Goal: Information Seeking & Learning: Learn about a topic

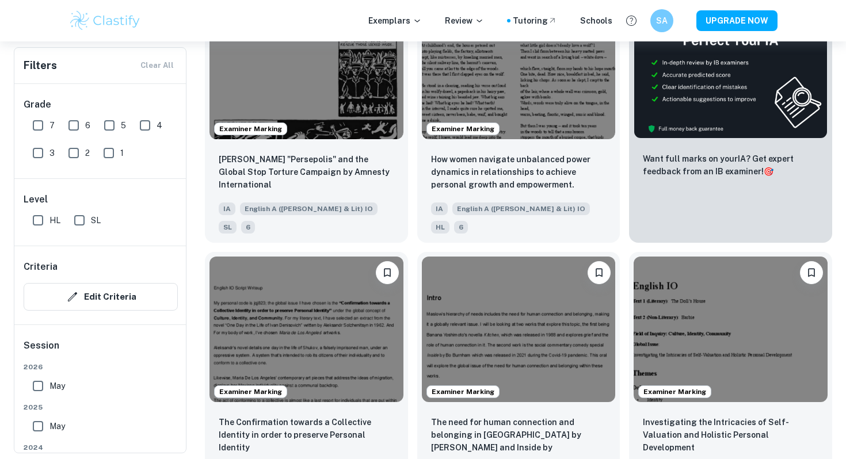
scroll to position [319, 0]
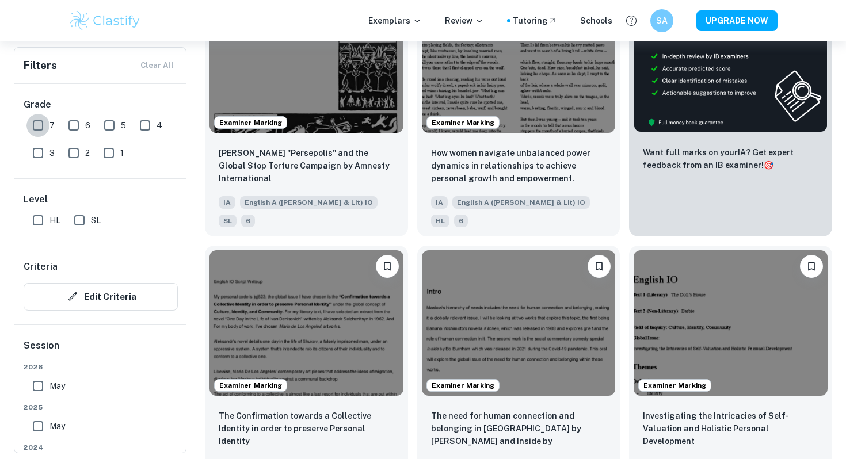
click at [41, 123] on input "7" at bounding box center [37, 125] width 23 height 23
checkbox input "true"
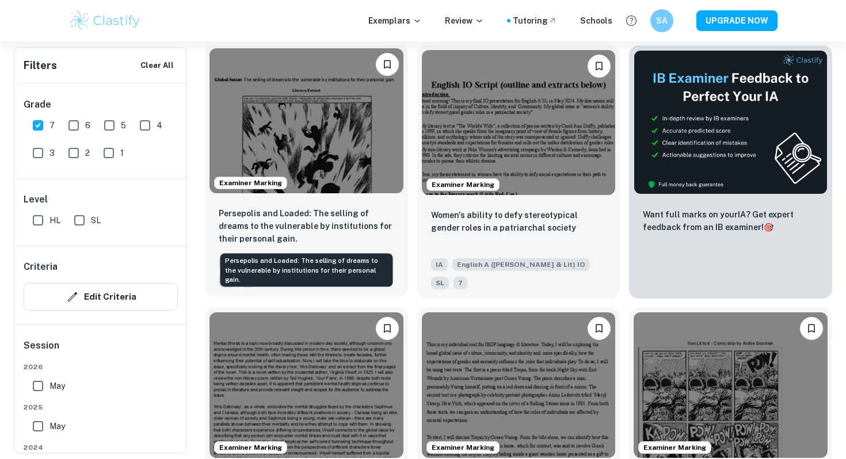
scroll to position [281, 0]
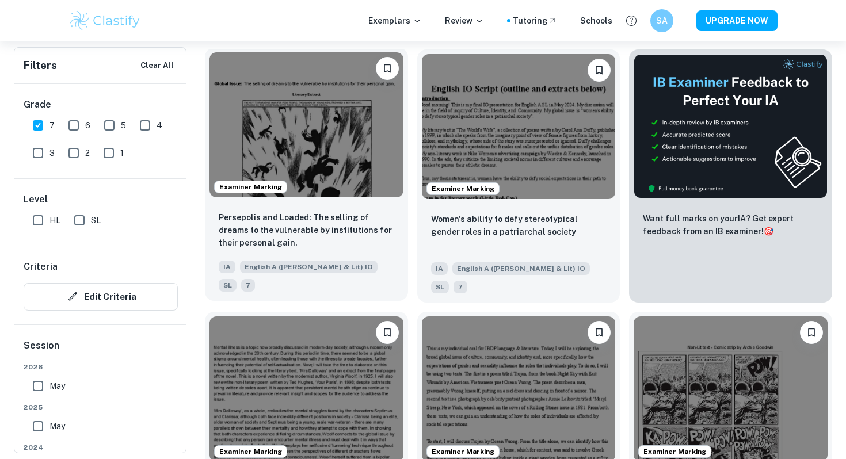
click at [356, 136] on img at bounding box center [306, 124] width 194 height 145
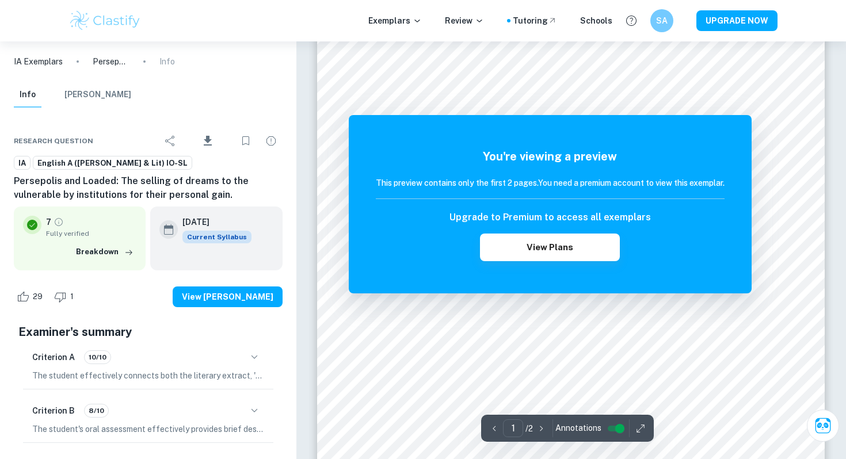
scroll to position [72, 0]
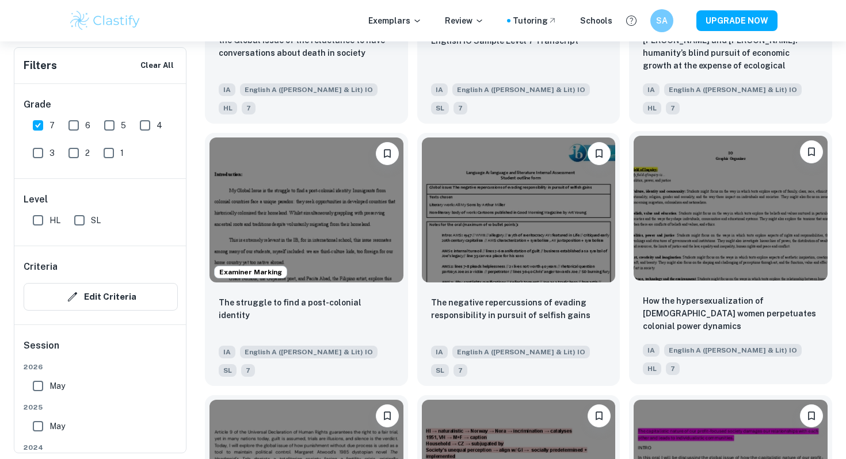
scroll to position [1244, 0]
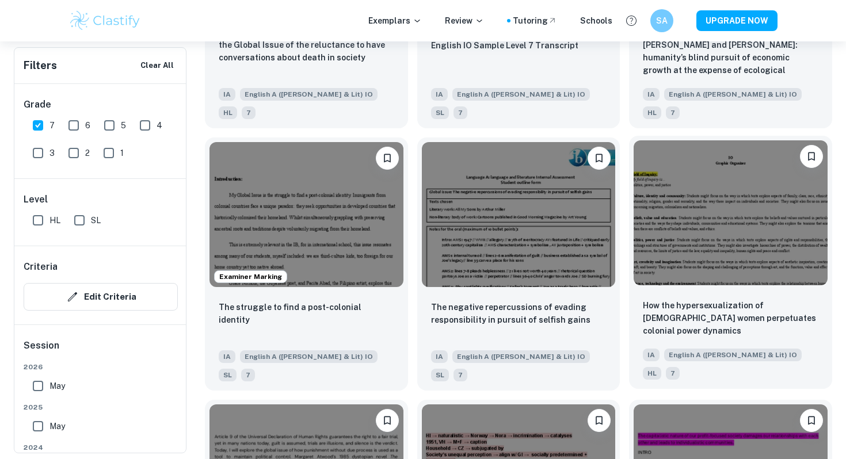
click at [734, 187] on img at bounding box center [731, 212] width 194 height 145
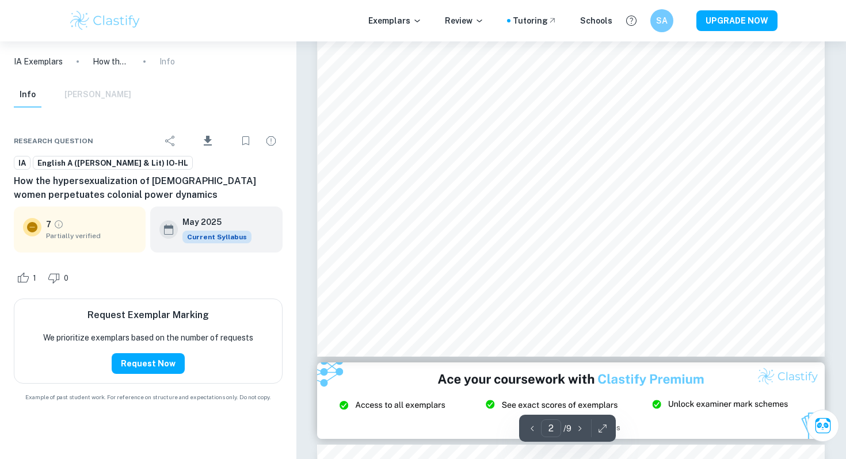
scroll to position [572, 0]
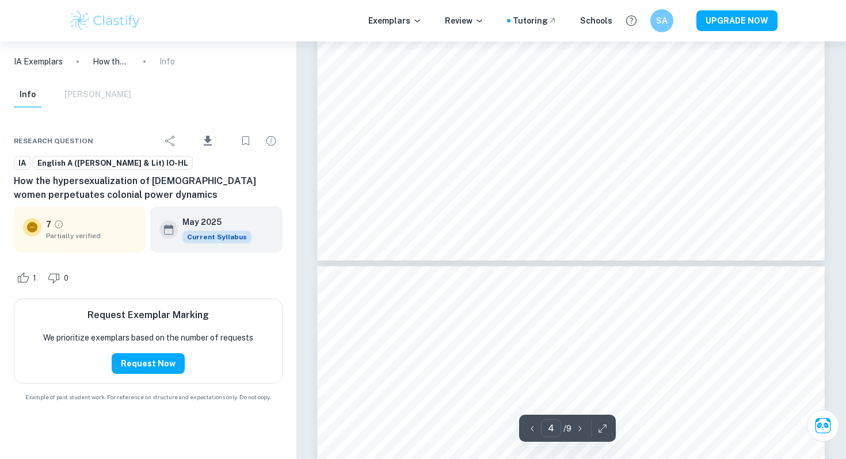
type input "3"
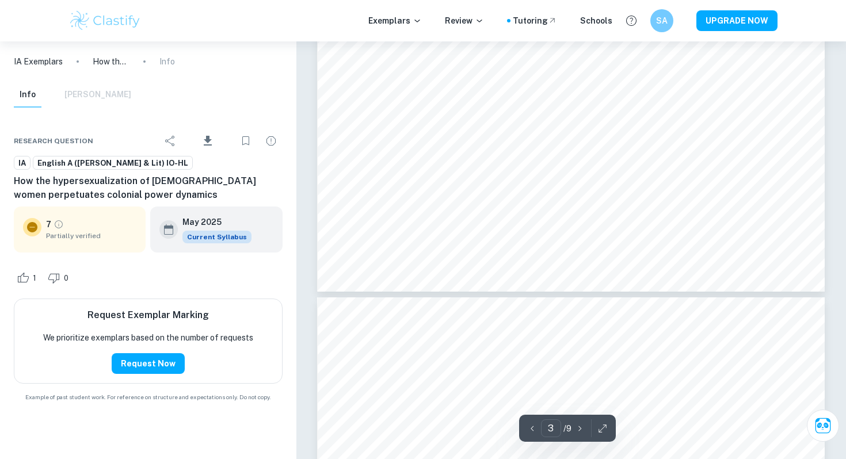
scroll to position [1125, 0]
